Goal: Task Accomplishment & Management: Use online tool/utility

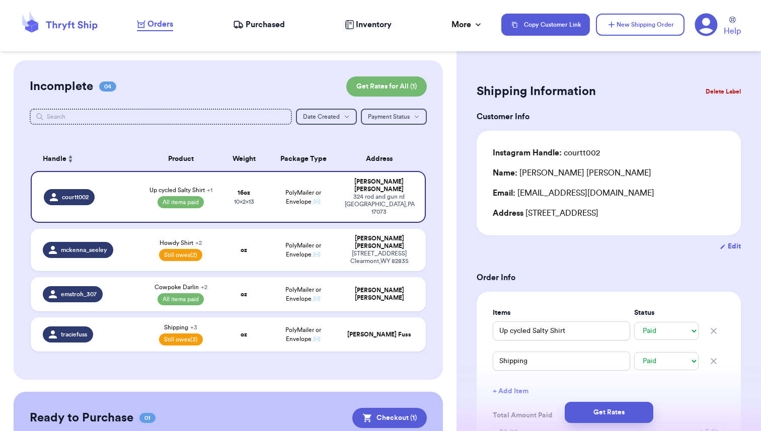
select select "paid"
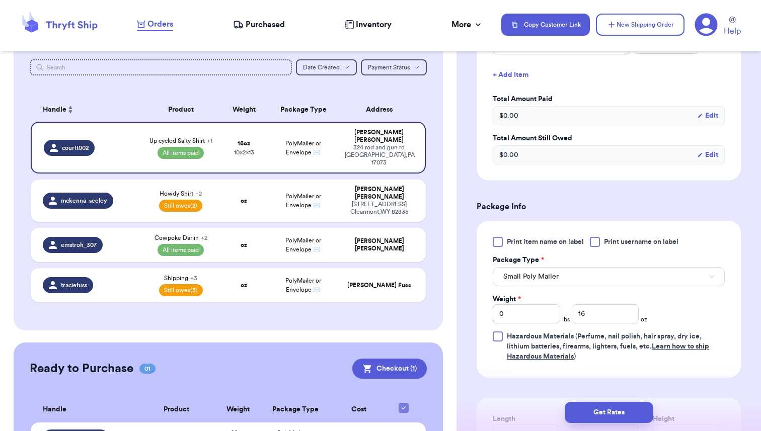
scroll to position [323, 0]
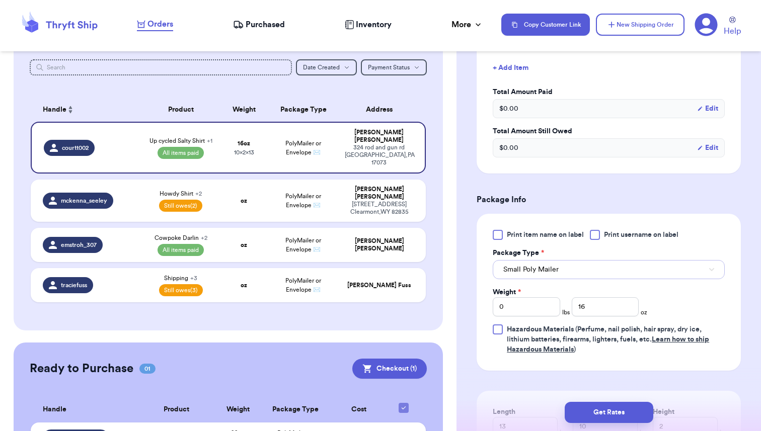
click at [580, 267] on button "Small Poly Mailer" at bounding box center [609, 269] width 232 height 19
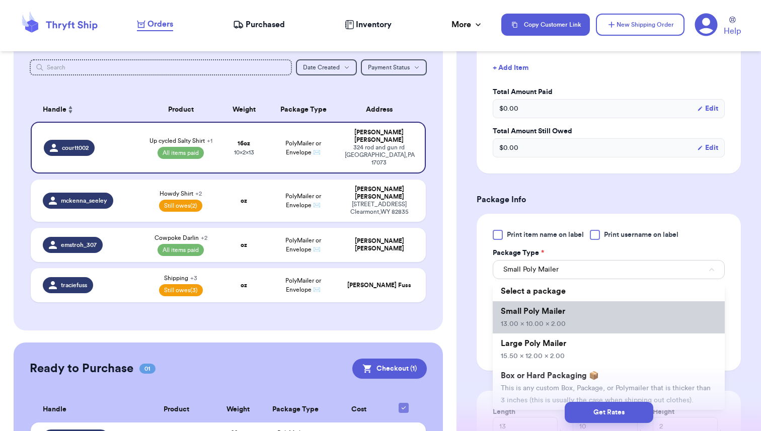
click at [559, 319] on li "Small Poly Mailer 13.00 x 10.00 x 2.00" at bounding box center [609, 317] width 232 height 32
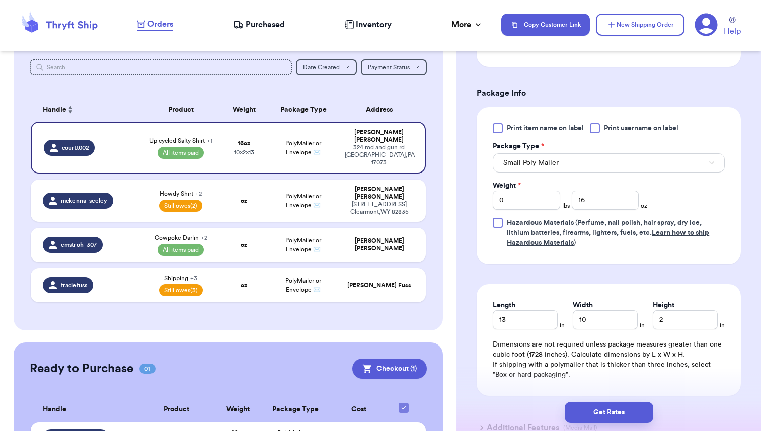
scroll to position [452, 0]
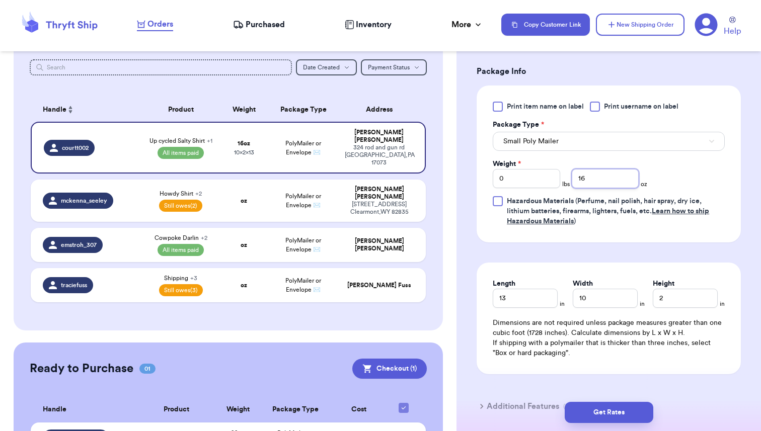
drag, startPoint x: 587, startPoint y: 177, endPoint x: 574, endPoint y: 178, distance: 13.1
click at [574, 178] on input "16" at bounding box center [605, 178] width 67 height 19
type input "12"
click at [605, 261] on form "Shipping Information Delete Label Customer Info Instagram Handle: courtt002 Nam…" at bounding box center [608, 28] width 264 height 798
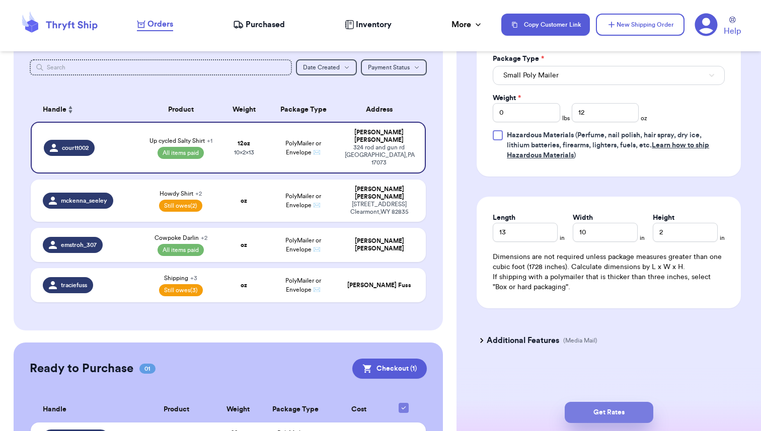
click at [613, 411] on button "Get Rates" at bounding box center [608, 412] width 89 height 21
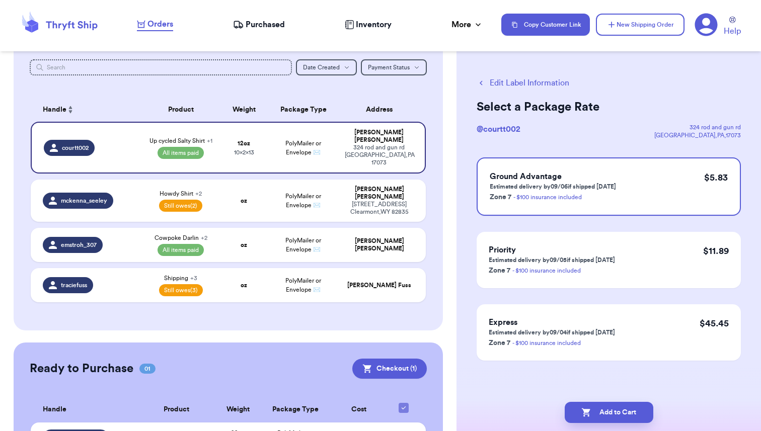
scroll to position [0, 0]
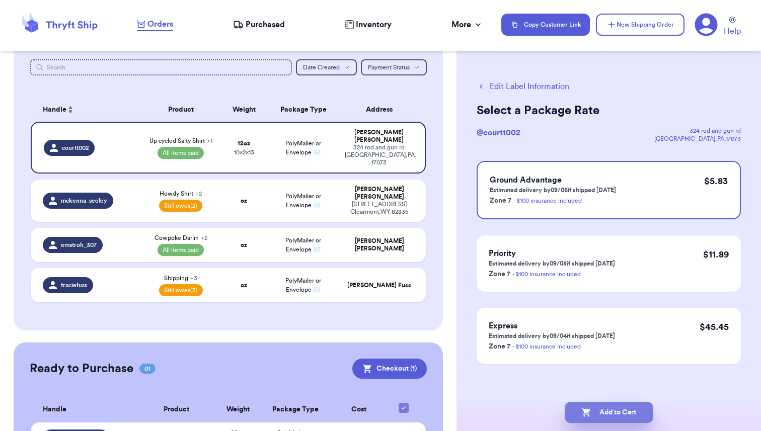
click at [608, 414] on button "Add to Cart" at bounding box center [608, 412] width 89 height 21
checkbox input "true"
select select "paid"
select select "unpaid"
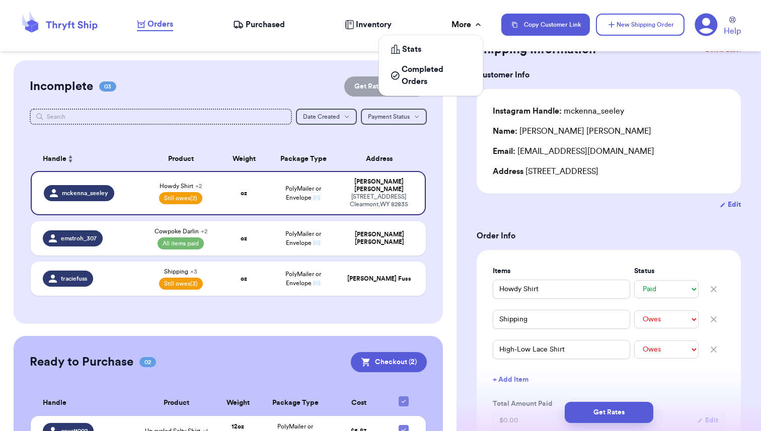
click at [465, 27] on div "More" at bounding box center [467, 25] width 32 height 12
click at [431, 20] on div "Orders Purchased Inventory More Stats Completed Orders" at bounding box center [314, 24] width 354 height 13
click at [733, 32] on span "Help" at bounding box center [731, 31] width 17 height 12
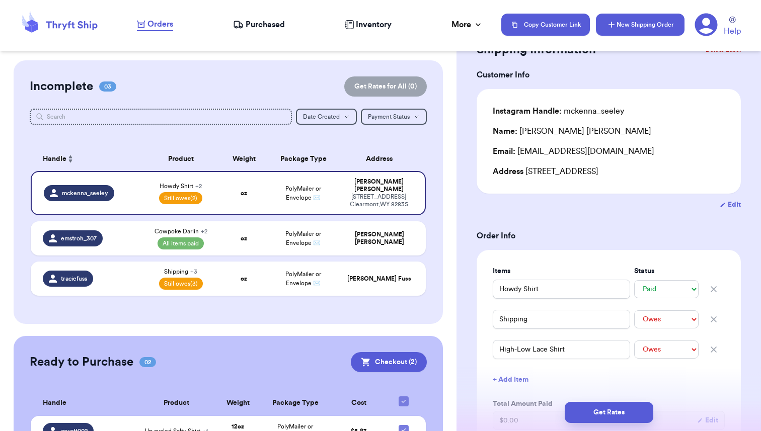
click at [640, 29] on button "New Shipping Order" at bounding box center [640, 25] width 89 height 22
select select "unknown"
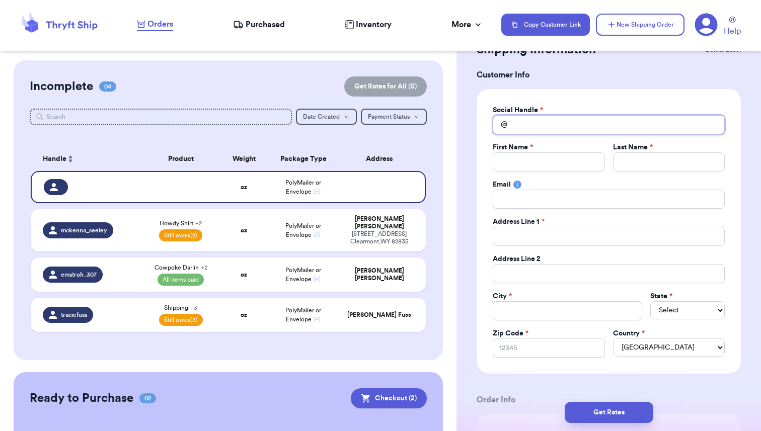
click at [521, 123] on input "Total Amount Paid" at bounding box center [609, 124] width 232 height 19
type input "b"
type input "bo"
type input "boo"
type input "boot"
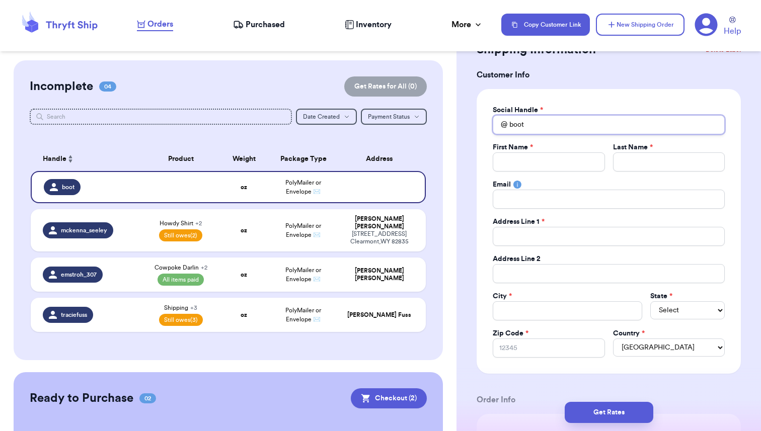
type input "boots"
type input "bootse"
type input "bootseq"
type input "bootsequ"
type input "bootsequi"
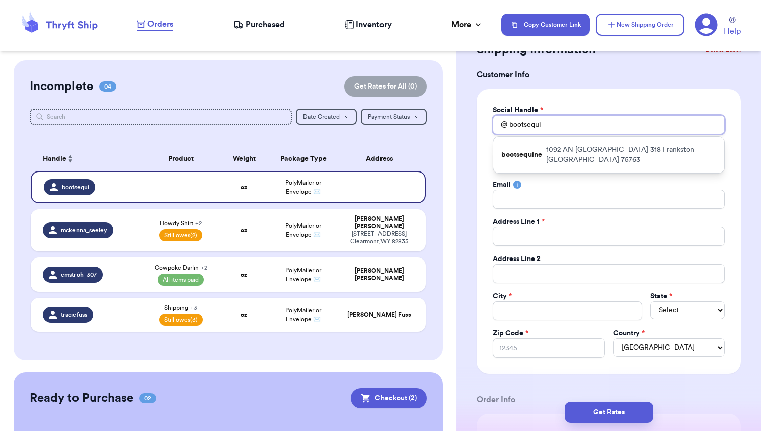
type input "bootsequin"
type input "bootsequine"
drag, startPoint x: 553, startPoint y: 127, endPoint x: 494, endPoint y: 126, distance: 59.4
click at [494, 126] on div "@ bootsequine" at bounding box center [609, 124] width 232 height 19
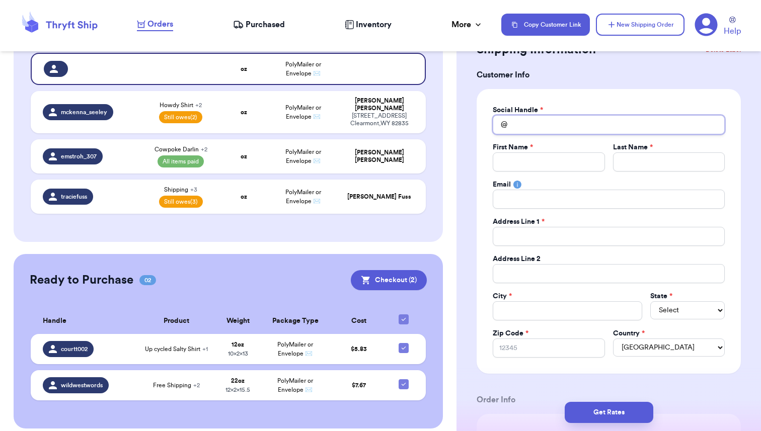
scroll to position [119, 0]
